Goal: Information Seeking & Learning: Stay updated

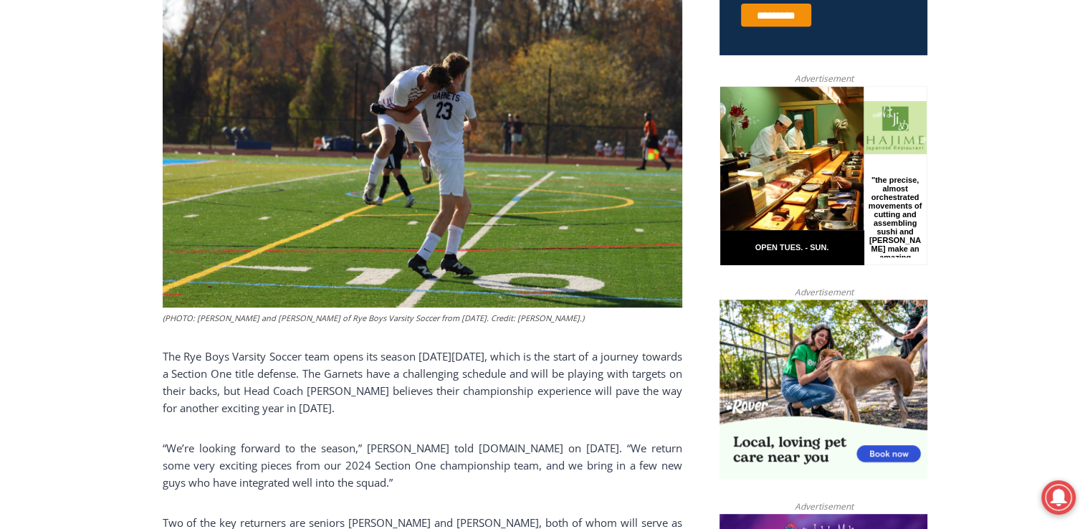
scroll to position [688, 0]
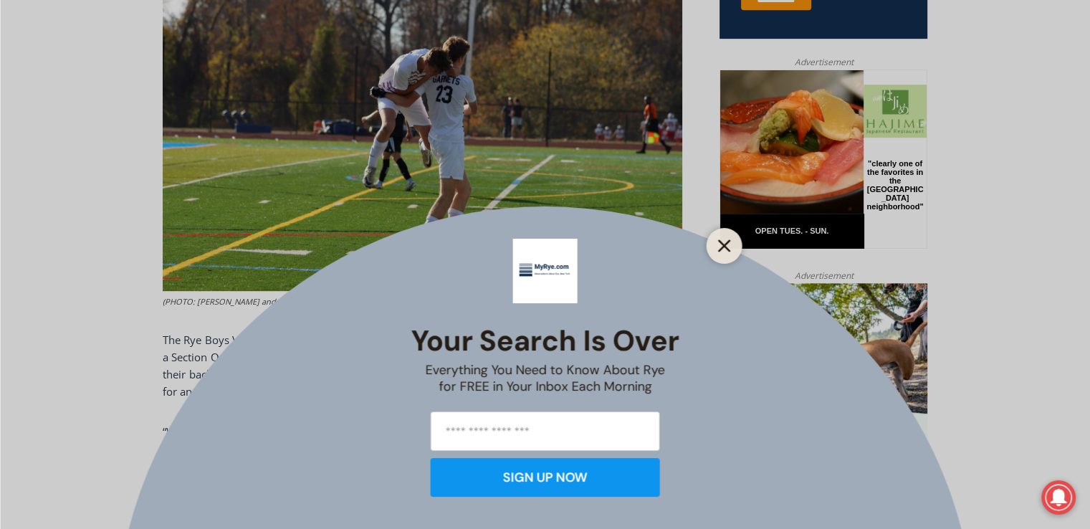
click at [718, 243] on icon "Close" at bounding box center [724, 245] width 13 height 13
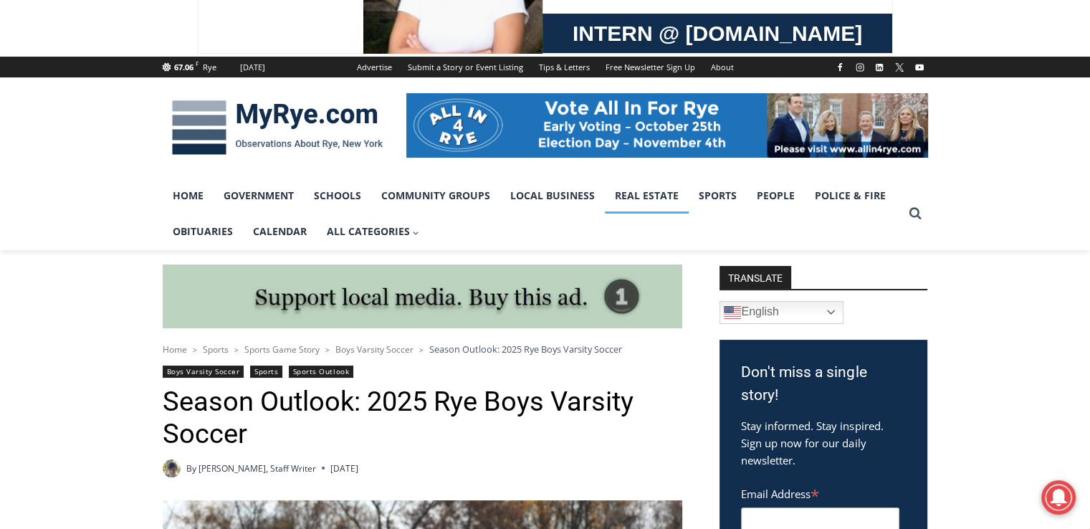
scroll to position [43, 0]
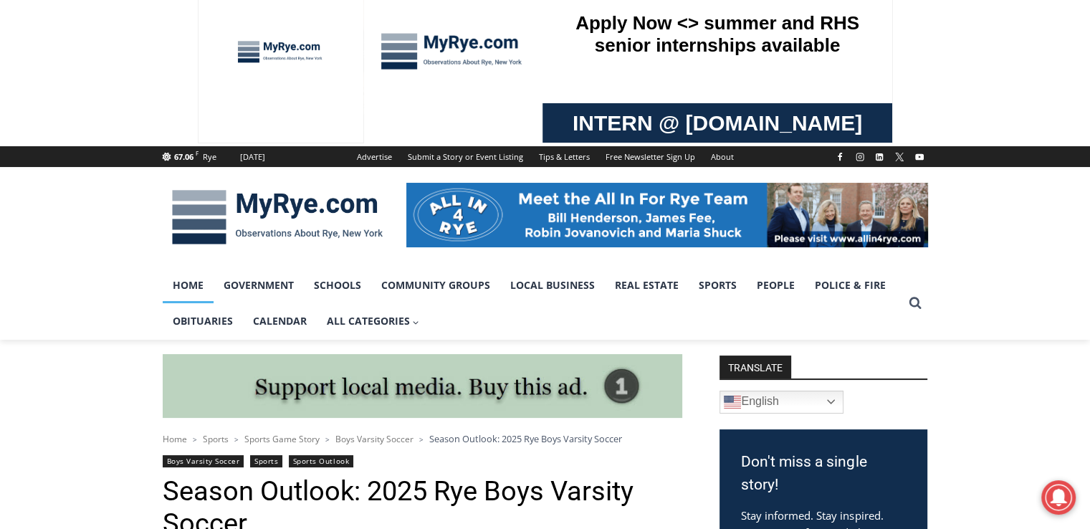
click at [202, 288] on link "Home" at bounding box center [188, 285] width 51 height 36
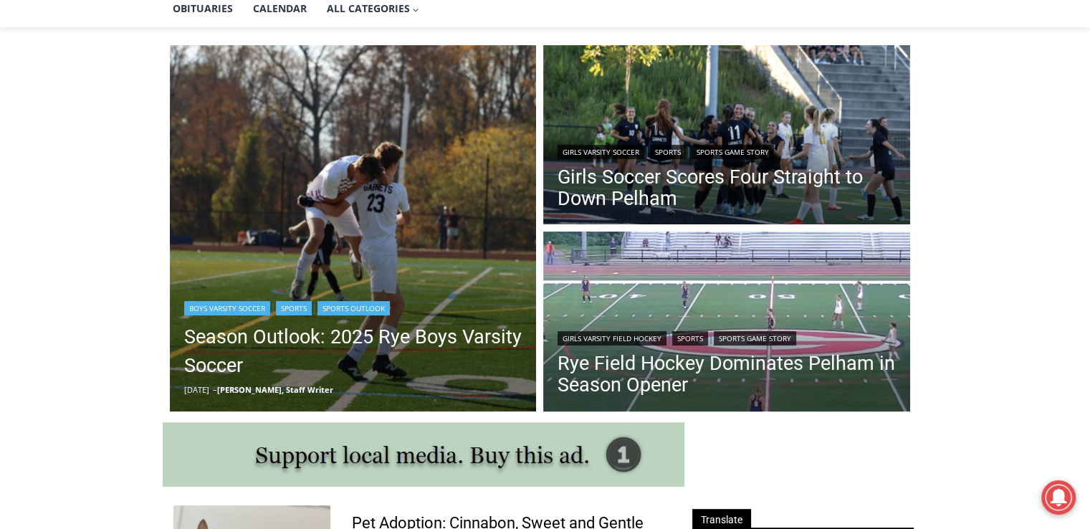
scroll to position [358, 0]
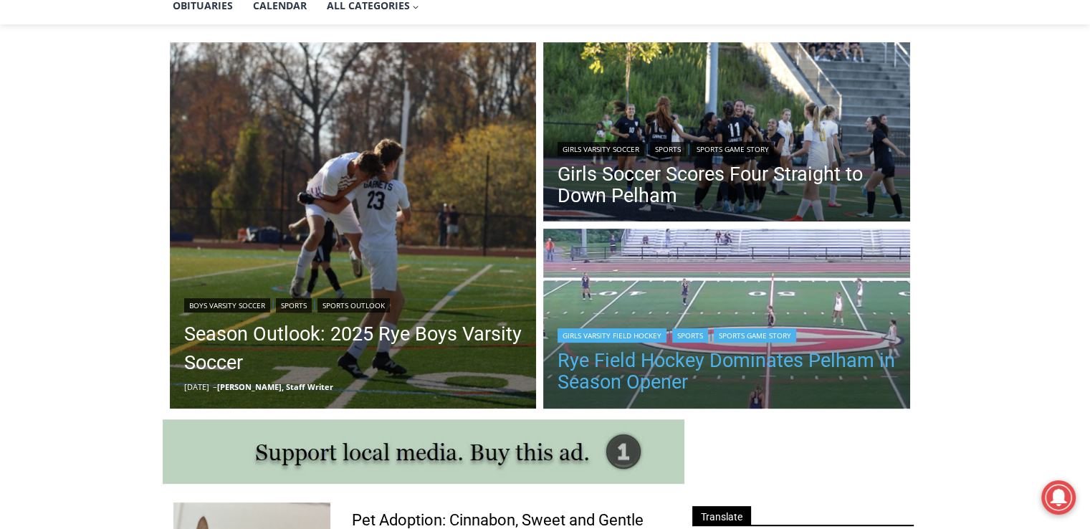
click at [679, 386] on link "Rye Field Hockey Dominates Pelham in Season Opener" at bounding box center [727, 371] width 338 height 43
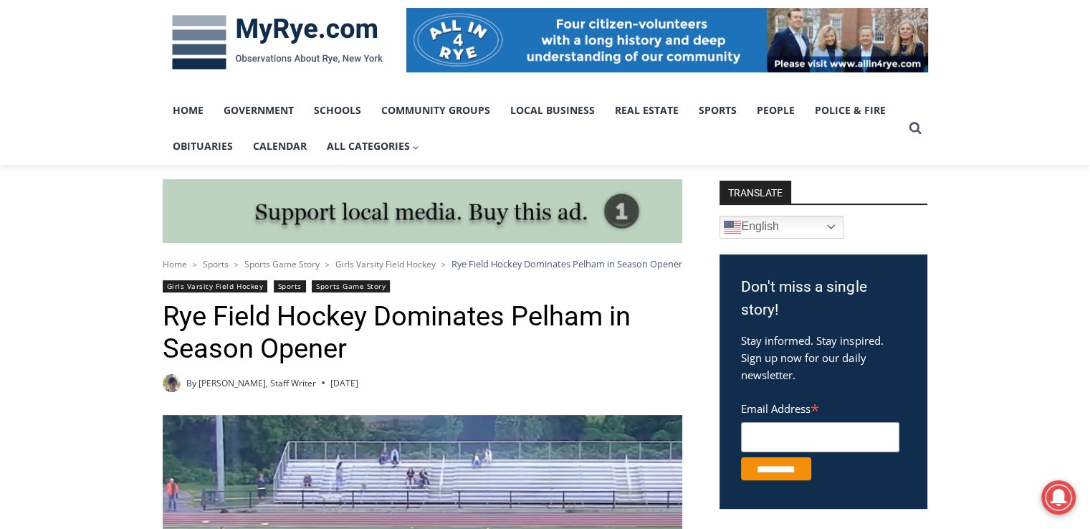
scroll to position [215, 0]
